Goal: Find specific page/section: Find specific page/section

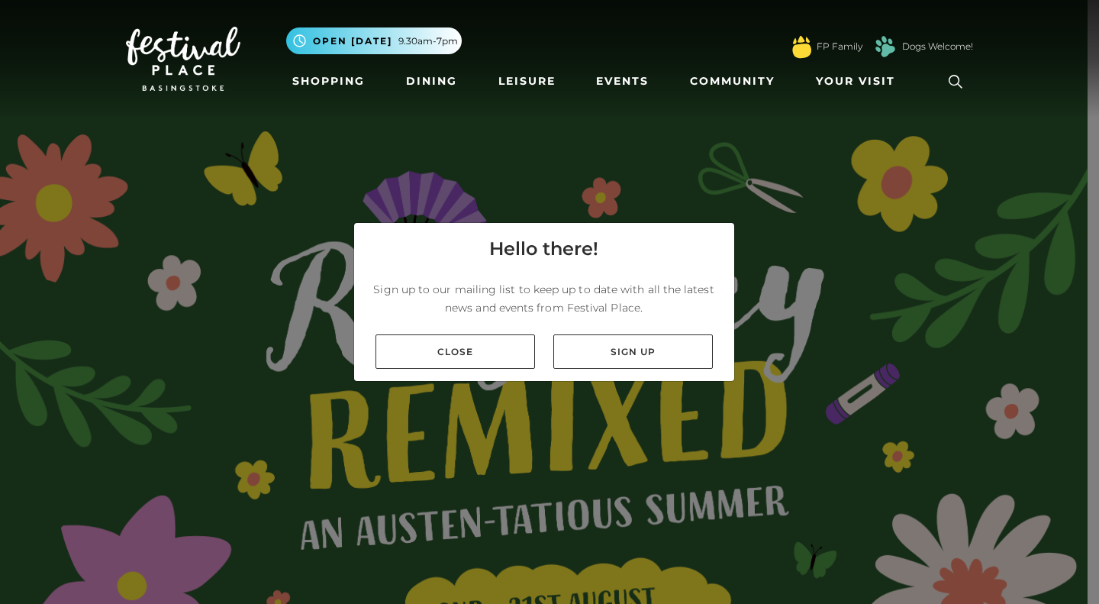
click at [496, 343] on link "Close" at bounding box center [454, 351] width 159 height 34
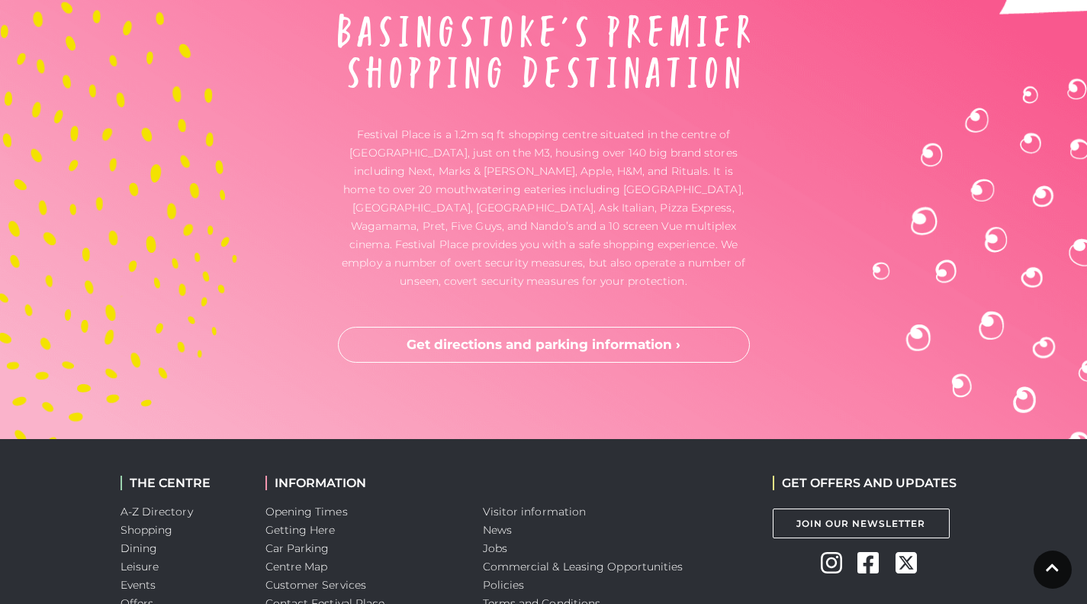
scroll to position [4531, 0]
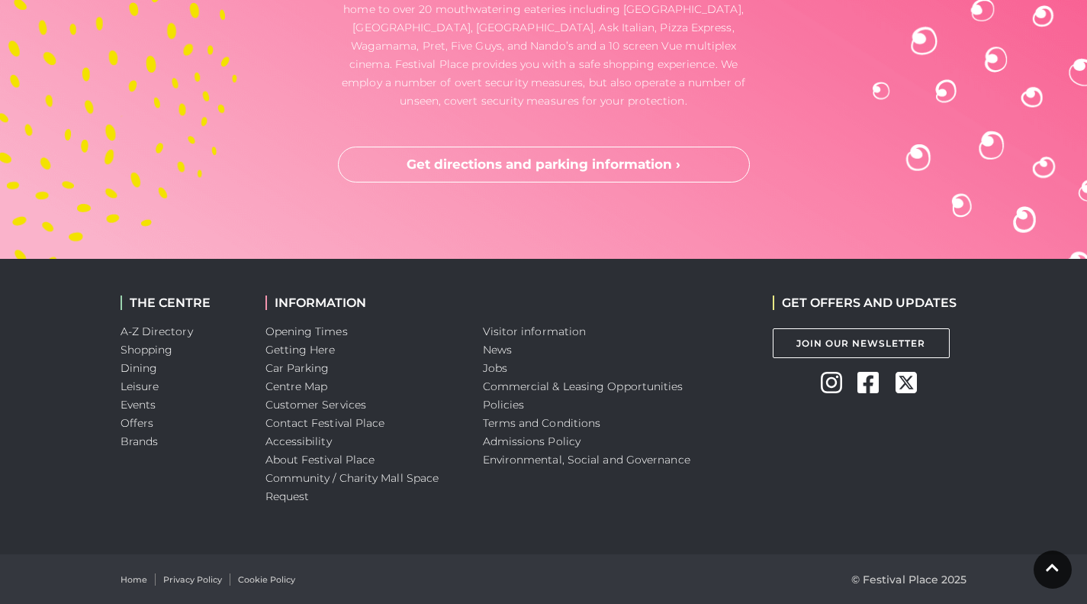
click at [172, 337] on link "A-Z Directory" at bounding box center [157, 331] width 72 height 14
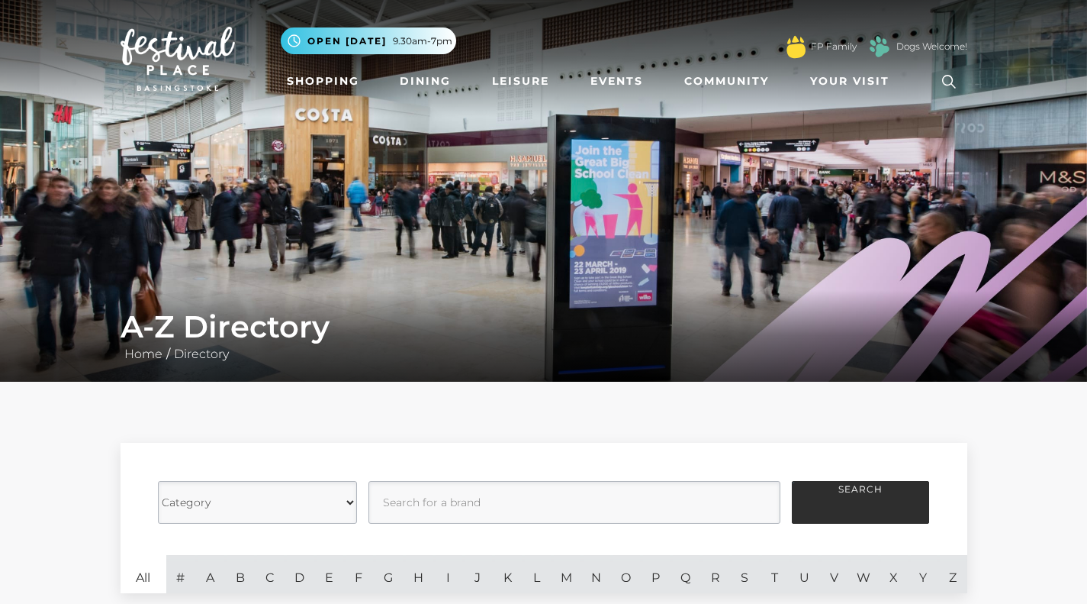
click at [915, 43] on link "Dogs Welcome!" at bounding box center [932, 47] width 71 height 14
